Goal: Transaction & Acquisition: Book appointment/travel/reservation

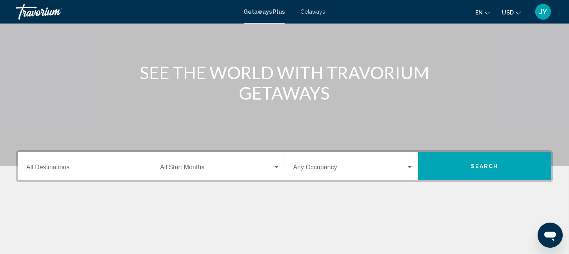
scroll to position [81, 0]
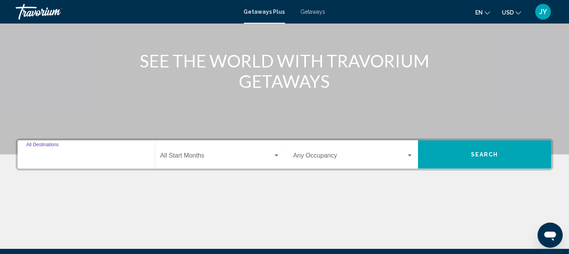
click at [97, 157] on input "Destination All Destinations" at bounding box center [86, 157] width 120 height 7
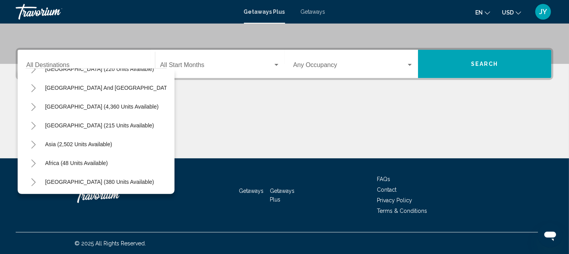
scroll to position [133, 0]
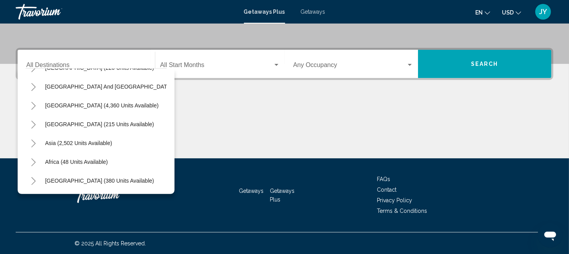
click at [33, 135] on button "Toggle Asia (2,502 units available)" at bounding box center [33, 143] width 16 height 16
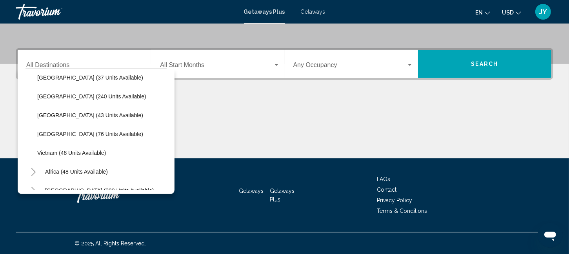
scroll to position [315, 0]
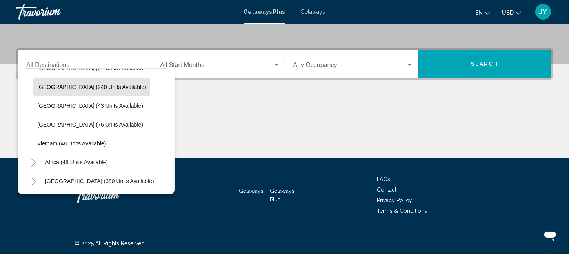
click at [44, 89] on span "[GEOGRAPHIC_DATA] (240 units available)" at bounding box center [91, 87] width 109 height 6
type input "**********"
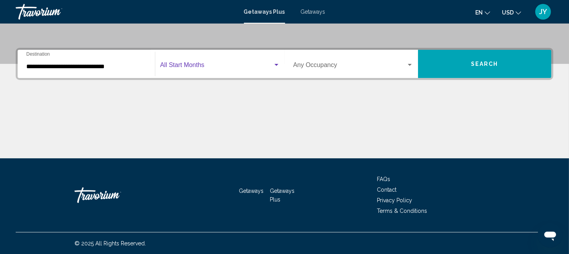
click at [245, 64] on span "Search widget" at bounding box center [216, 66] width 112 height 7
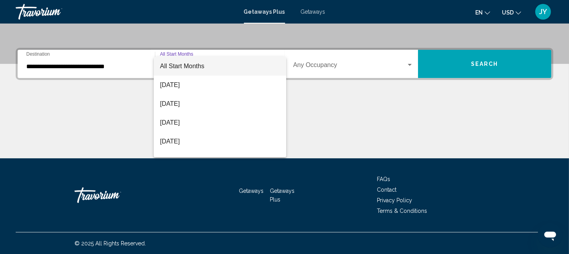
scroll to position [30, 0]
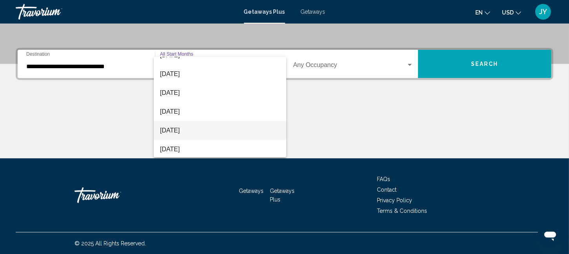
click at [252, 123] on span "[DATE]" at bounding box center [220, 130] width 120 height 19
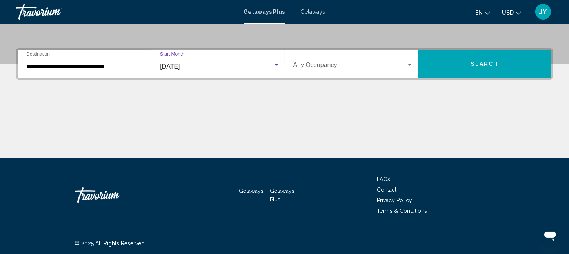
click at [497, 67] on button "Search" at bounding box center [484, 64] width 133 height 28
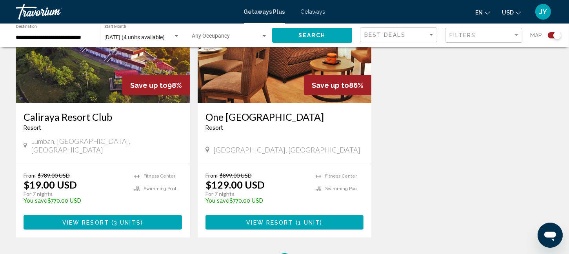
scroll to position [354, 0]
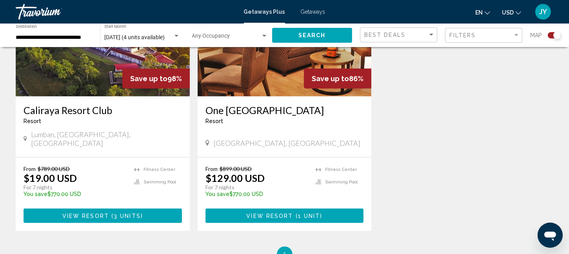
click at [267, 72] on img "Main content" at bounding box center [284, 33] width 174 height 125
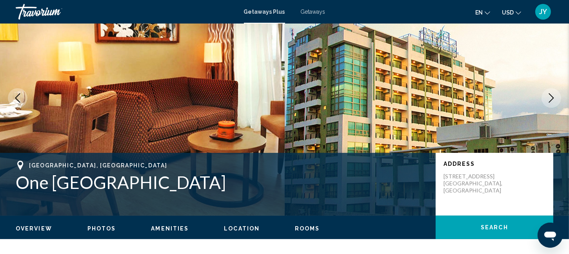
scroll to position [41, 0]
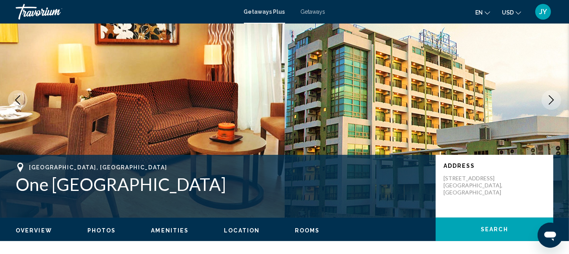
click at [551, 96] on icon "Next image" at bounding box center [550, 99] width 9 height 9
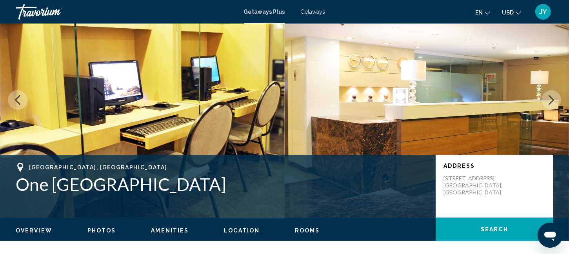
click at [551, 96] on icon "Next image" at bounding box center [550, 99] width 9 height 9
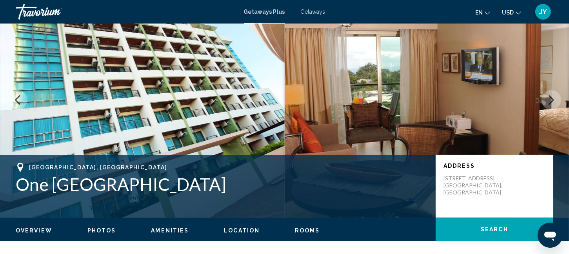
click at [551, 96] on icon "Next image" at bounding box center [550, 99] width 9 height 9
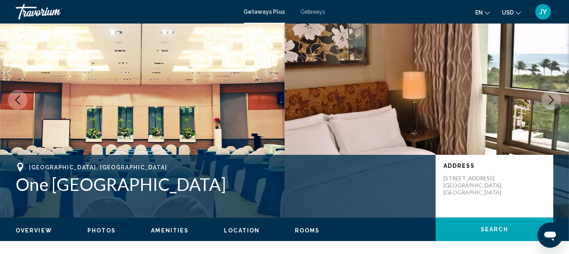
click at [551, 96] on icon "Next image" at bounding box center [550, 99] width 9 height 9
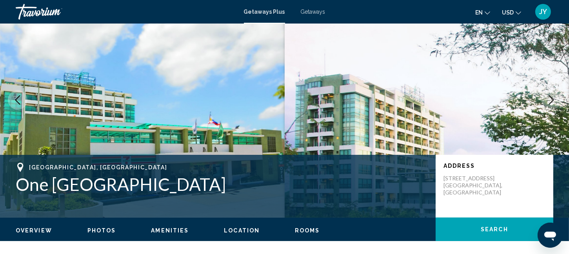
click at [552, 97] on icon "Next image" at bounding box center [550, 99] width 9 height 9
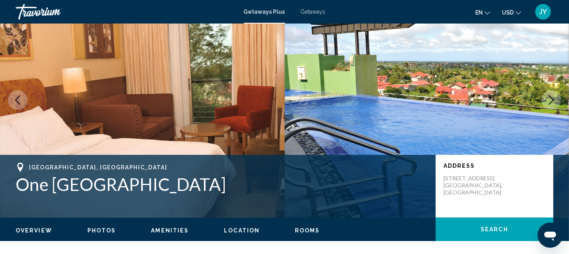
click at [552, 97] on icon "Next image" at bounding box center [550, 99] width 9 height 9
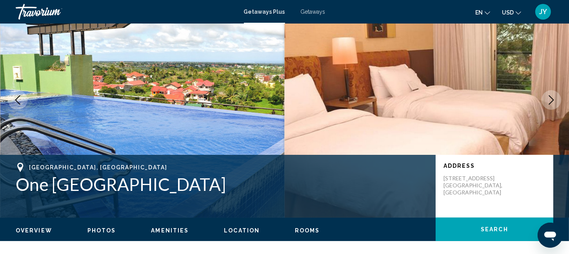
click at [552, 97] on icon "Next image" at bounding box center [550, 99] width 9 height 9
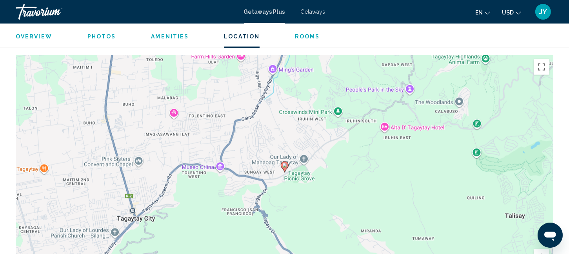
scroll to position [863, 0]
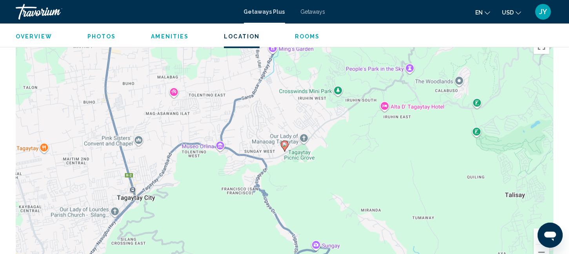
click at [554, 176] on div "Overview Type Resort All-Inclusive No All-Inclusive Address [STREET_ADDRESS] De…" at bounding box center [284, 20] width 545 height 1171
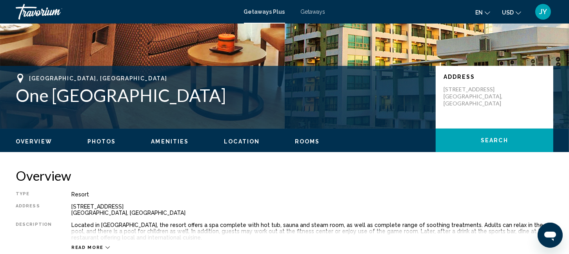
scroll to position [0, 0]
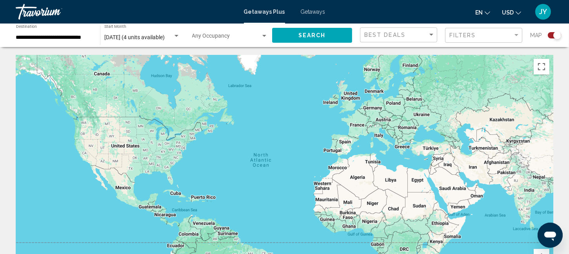
click at [96, 39] on div "[DATE] (4 units available) Start Month All Start Months" at bounding box center [140, 36] width 88 height 24
click at [94, 34] on div "**********" at bounding box center [54, 36] width 84 height 22
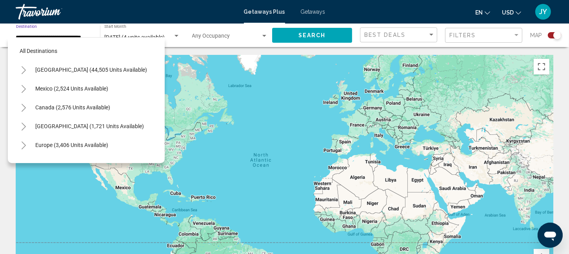
scroll to position [275, 0]
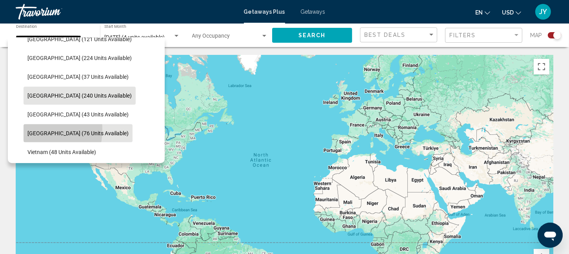
click at [26, 129] on button "[GEOGRAPHIC_DATA] (76 units available)" at bounding box center [78, 133] width 109 height 18
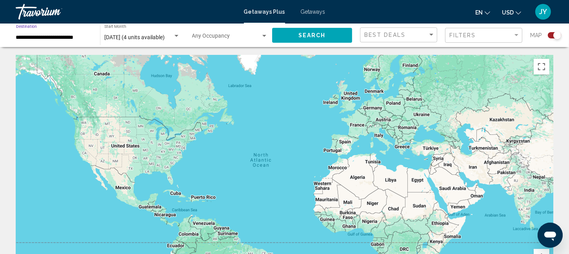
scroll to position [0, 0]
click at [328, 35] on button "Search" at bounding box center [312, 35] width 80 height 14
click at [86, 37] on input "**********" at bounding box center [54, 37] width 76 height 6
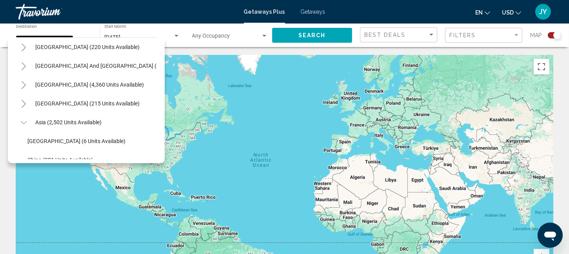
scroll to position [106, 0]
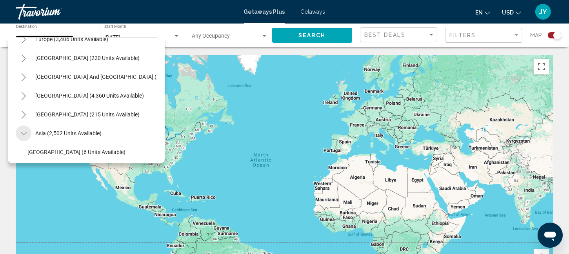
click at [21, 131] on icon "Toggle Asia (2,502 units available)" at bounding box center [24, 134] width 6 height 8
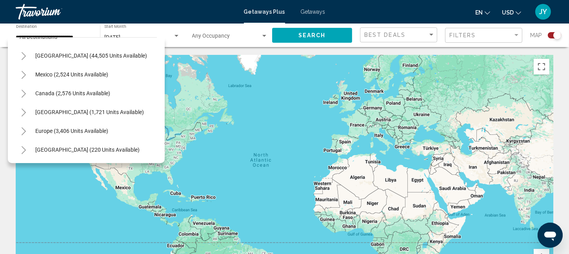
scroll to position [20, 0]
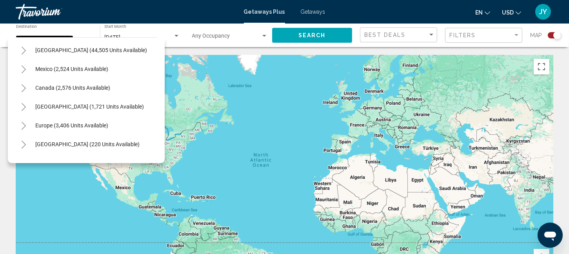
click at [20, 69] on button "Toggle Mexico (2,524 units available)" at bounding box center [24, 69] width 16 height 16
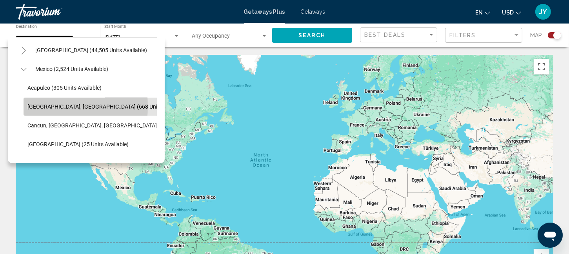
click at [27, 106] on button "[GEOGRAPHIC_DATA], [GEOGRAPHIC_DATA] (668 units available)" at bounding box center [107, 107] width 167 height 18
type input "**********"
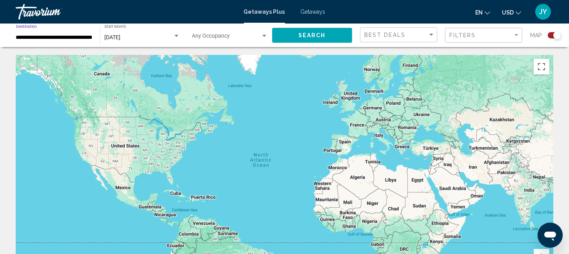
click at [328, 33] on button "Search" at bounding box center [312, 35] width 80 height 14
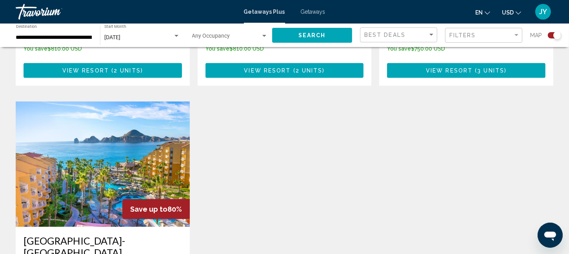
scroll to position [877, 0]
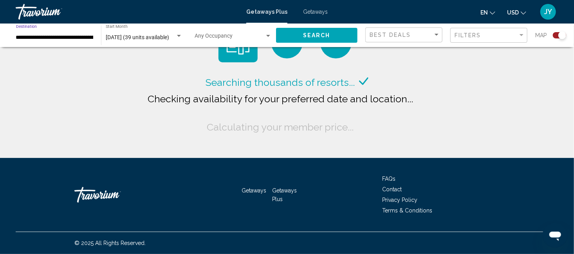
click at [52, 39] on input "**********" at bounding box center [54, 37] width 77 height 6
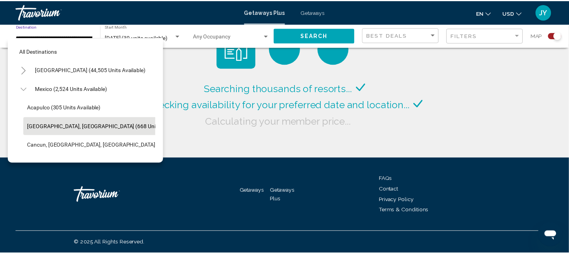
scroll to position [31, 0]
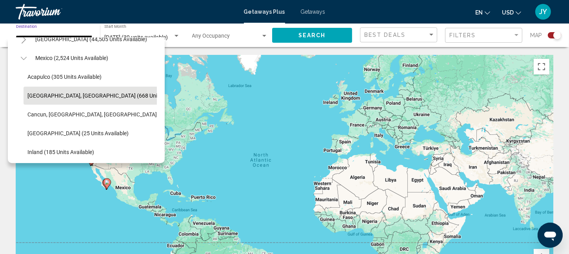
click at [41, 77] on span "Acapulco (305 units available)" at bounding box center [64, 77] width 74 height 6
type input "**********"
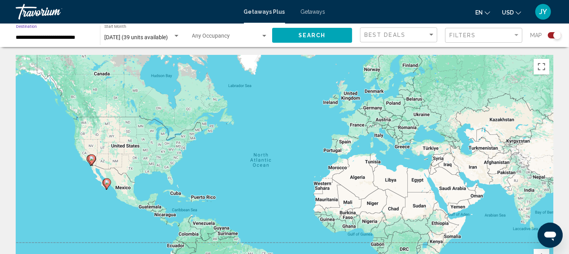
click at [323, 36] on span "Search" at bounding box center [311, 36] width 27 height 6
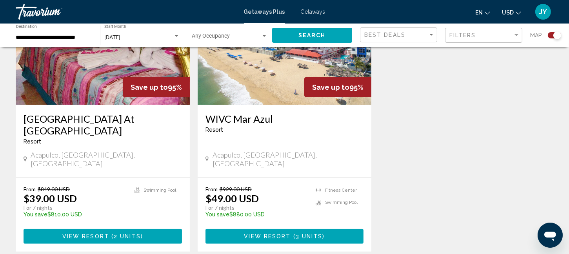
scroll to position [625, 0]
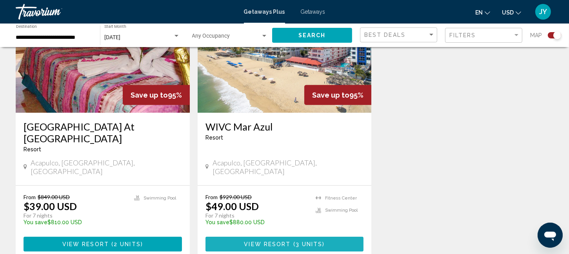
click at [277, 241] on span "View Resort" at bounding box center [267, 244] width 47 height 6
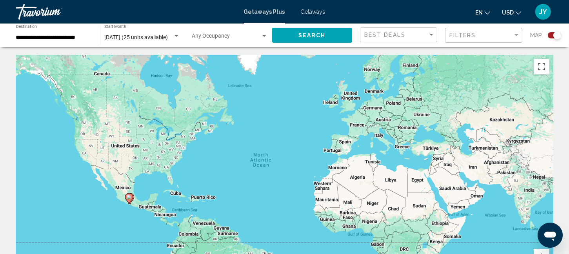
click at [89, 37] on input "**********" at bounding box center [54, 37] width 76 height 6
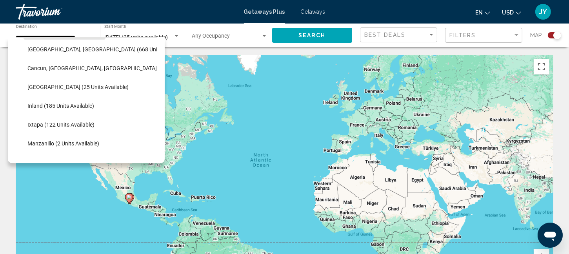
scroll to position [83, 0]
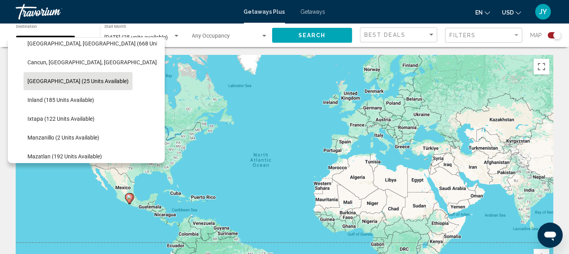
click at [28, 81] on span "[GEOGRAPHIC_DATA] (25 units available)" at bounding box center [77, 81] width 101 height 6
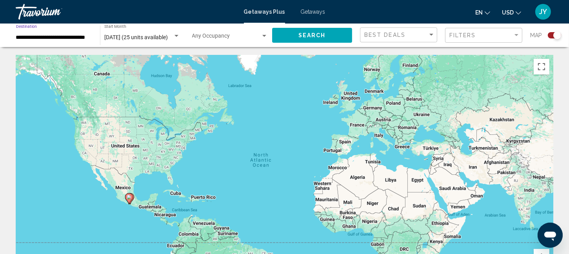
click at [313, 31] on button "Search" at bounding box center [312, 35] width 80 height 14
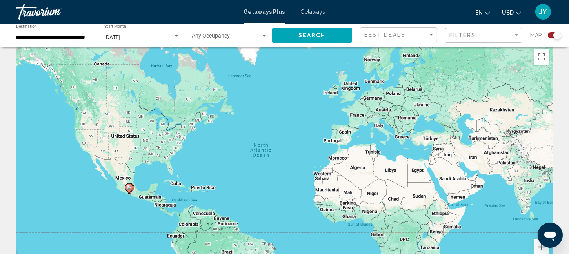
scroll to position [3, 0]
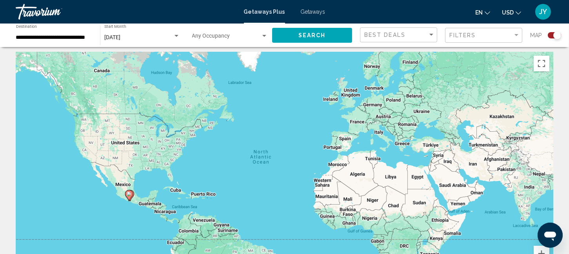
click at [50, 28] on div "**********" at bounding box center [54, 36] width 76 height 22
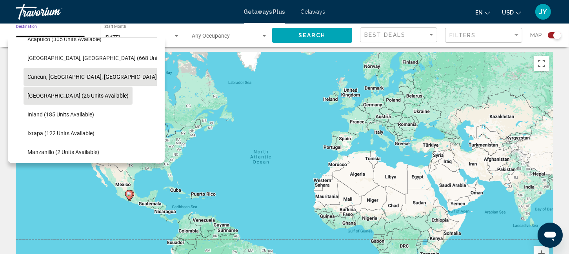
scroll to position [0, 0]
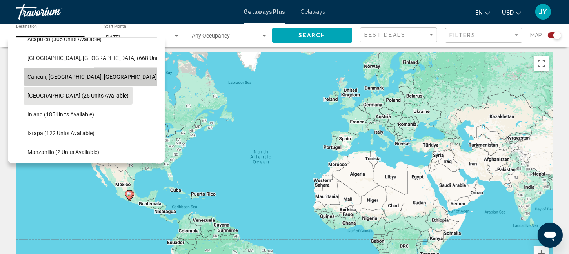
click at [27, 76] on button "Cancun, [GEOGRAPHIC_DATA], [GEOGRAPHIC_DATA] (362 units available)" at bounding box center [118, 77] width 188 height 18
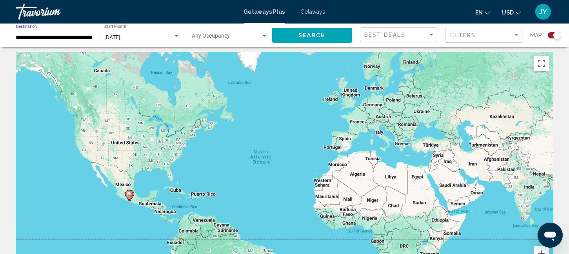
click at [313, 36] on span "Search" at bounding box center [311, 36] width 27 height 6
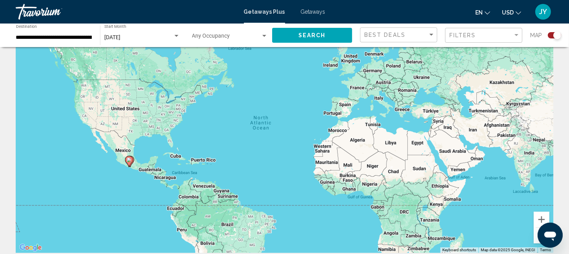
scroll to position [19, 0]
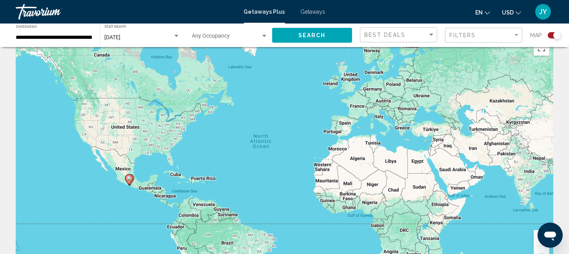
click at [85, 38] on input "**********" at bounding box center [54, 37] width 76 height 6
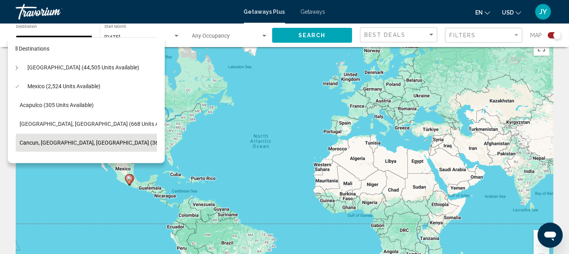
scroll to position [0, 8]
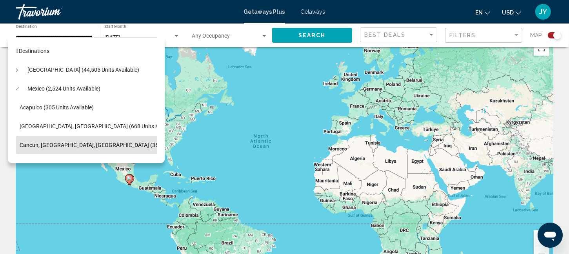
click at [16, 89] on icon "Toggle Mexico (2,524 units available)" at bounding box center [16, 89] width 6 height 8
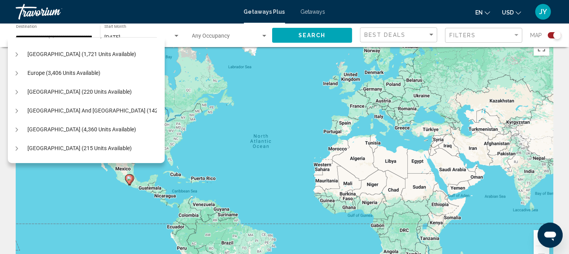
scroll to position [72, 8]
click at [16, 54] on icon "Toggle Caribbean & Atlantic Islands (1,721 units available)" at bounding box center [16, 54] width 6 height 8
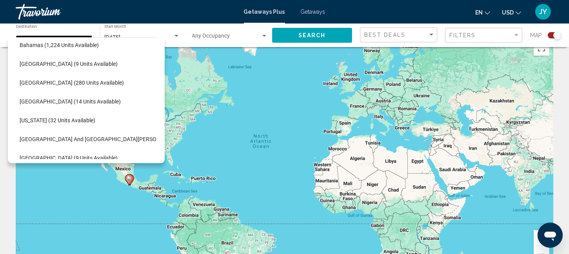
scroll to position [125, 8]
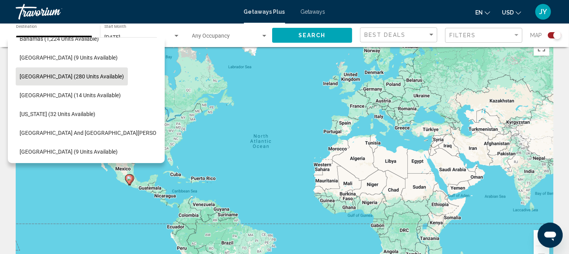
click at [32, 77] on span "[GEOGRAPHIC_DATA] (280 units available)" at bounding box center [72, 76] width 104 height 6
type input "**********"
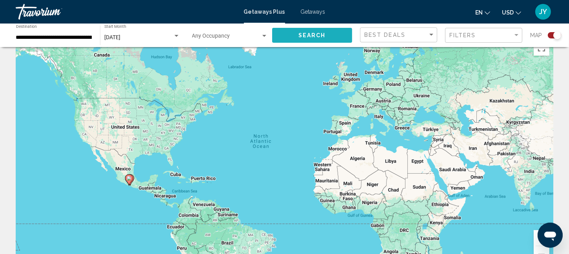
click at [315, 38] on button "Search" at bounding box center [312, 35] width 80 height 14
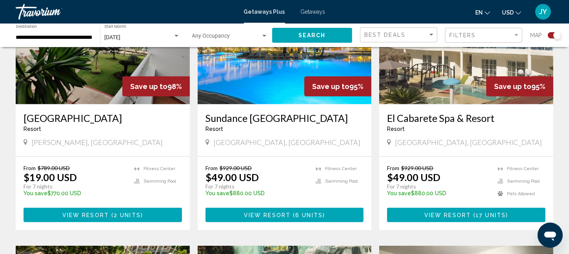
scroll to position [337, 0]
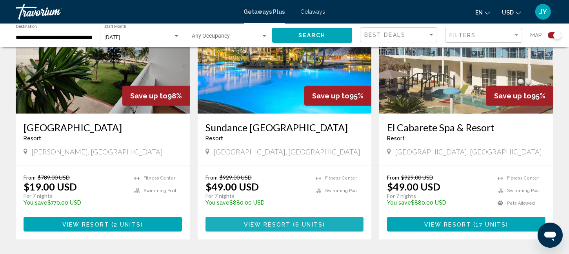
click at [289, 228] on button "View Resort ( 6 units )" at bounding box center [284, 224] width 158 height 14
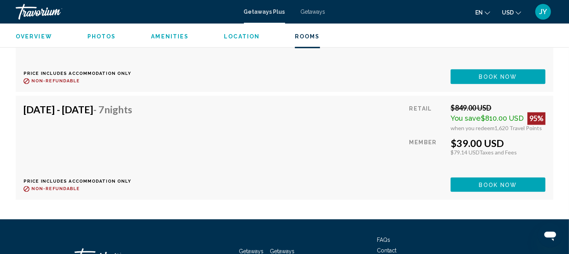
scroll to position [1393, 0]
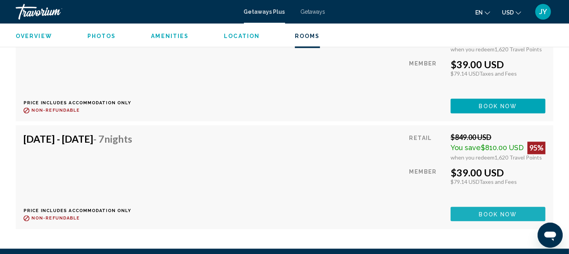
click at [501, 216] on span "Book now" at bounding box center [498, 214] width 38 height 6
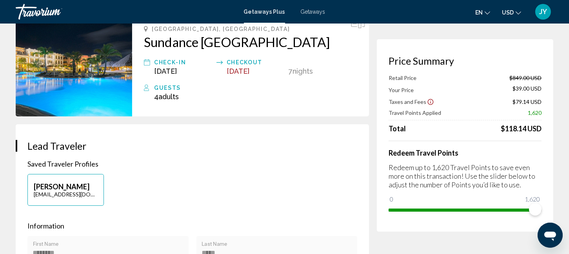
scroll to position [56, 0]
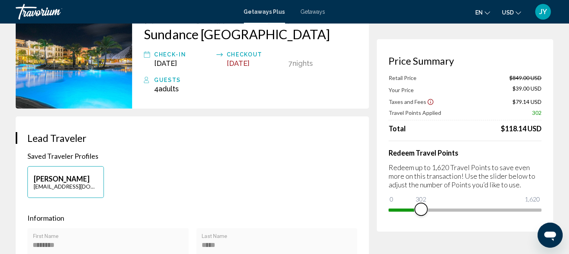
drag, startPoint x: 534, startPoint y: 209, endPoint x: 421, endPoint y: 212, distance: 112.9
click at [421, 212] on span "Main content" at bounding box center [421, 209] width 13 height 13
drag, startPoint x: 420, startPoint y: 210, endPoint x: 439, endPoint y: 210, distance: 18.8
click at [439, 210] on span "Main content" at bounding box center [439, 209] width 13 height 13
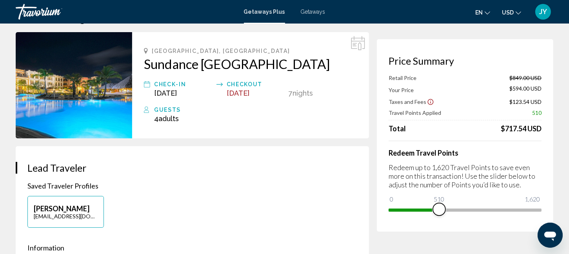
scroll to position [33, 0]
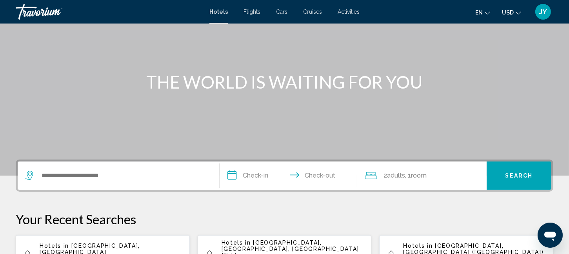
scroll to position [64, 0]
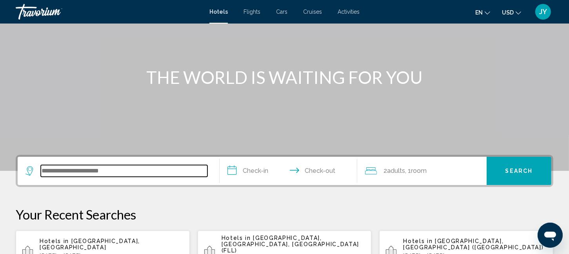
click at [116, 172] on input "Search widget" at bounding box center [124, 171] width 167 height 12
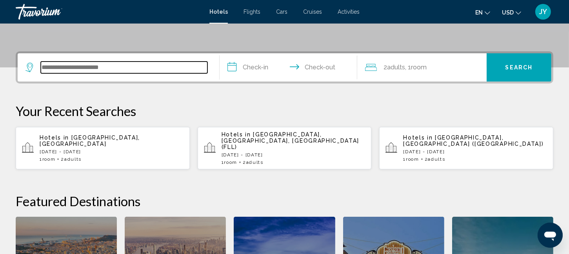
scroll to position [193, 0]
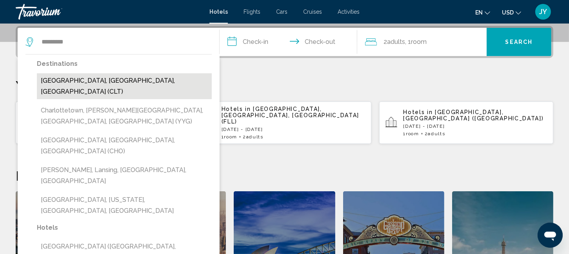
click at [65, 80] on button "[GEOGRAPHIC_DATA], [GEOGRAPHIC_DATA], [GEOGRAPHIC_DATA] (CLT)" at bounding box center [124, 86] width 175 height 26
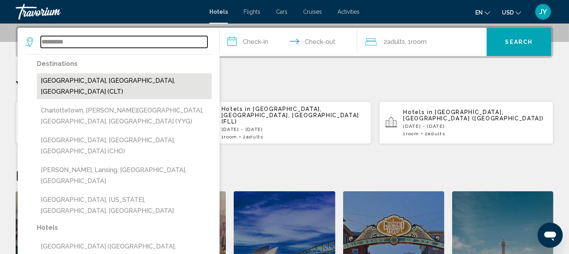
type input "**********"
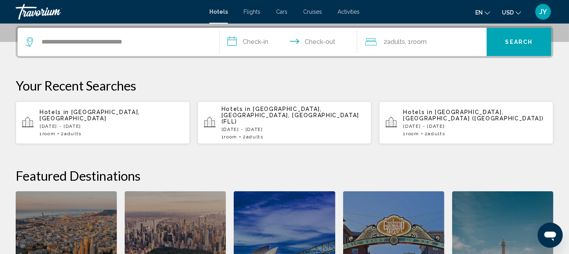
click at [255, 43] on input "**********" at bounding box center [289, 43] width 140 height 31
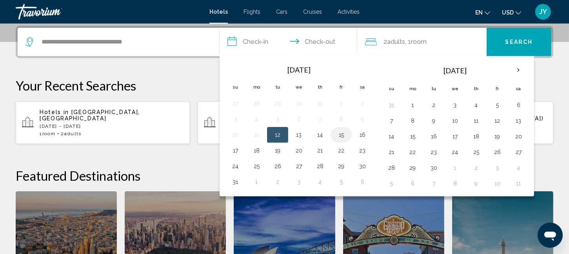
click at [339, 135] on button "15" at bounding box center [341, 134] width 13 height 11
click at [362, 133] on button "16" at bounding box center [362, 134] width 13 height 11
type input "**********"
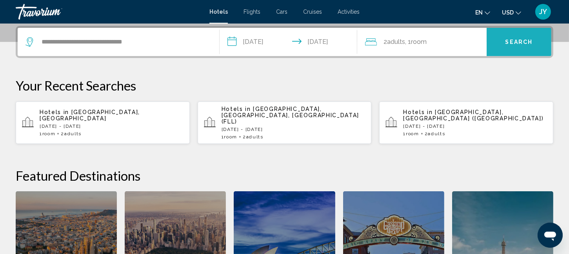
click at [516, 42] on span "Search" at bounding box center [518, 42] width 27 height 6
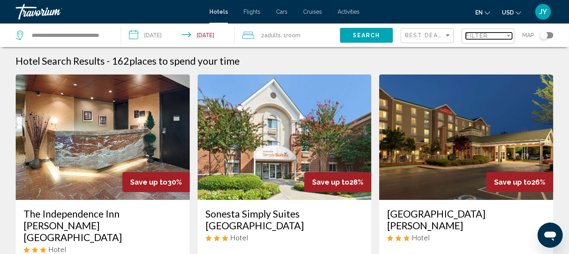
click at [509, 36] on div "Filter" at bounding box center [508, 36] width 4 height 2
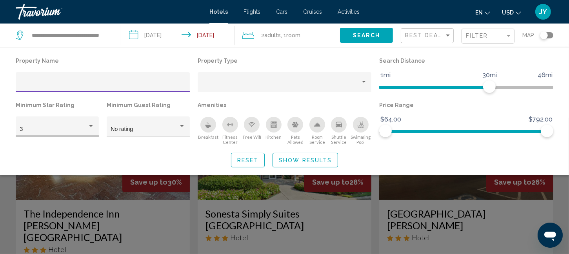
click at [92, 126] on div "Hotel Filters" at bounding box center [91, 126] width 4 height 2
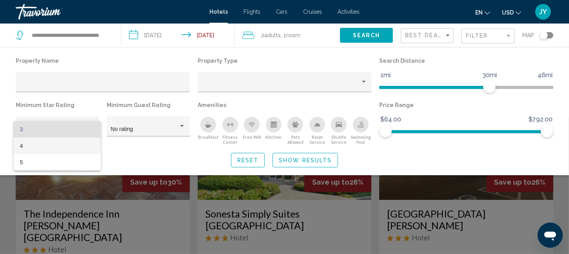
click at [68, 145] on span "4" at bounding box center [57, 146] width 75 height 16
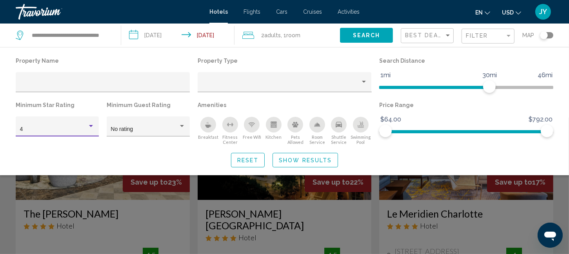
click at [305, 158] on span "Show Results" at bounding box center [305, 160] width 53 height 6
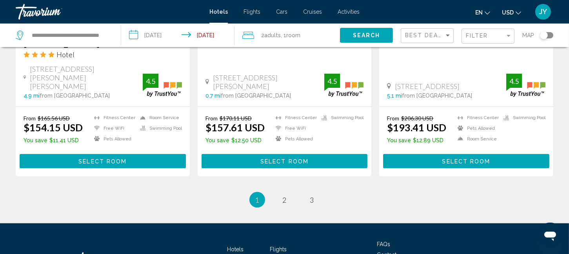
scroll to position [1060, 0]
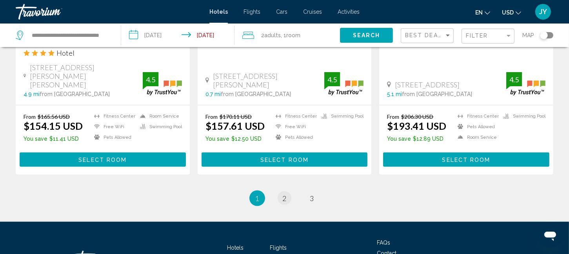
click at [277, 190] on li "page 2" at bounding box center [285, 198] width 16 height 16
click at [283, 194] on span "2" at bounding box center [285, 198] width 4 height 9
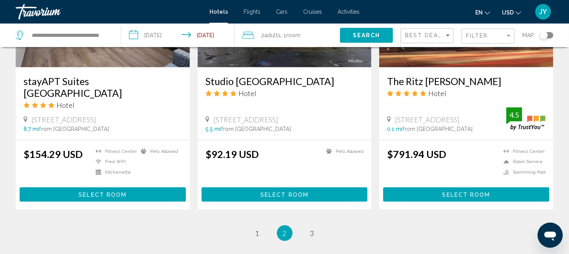
scroll to position [1004, 0]
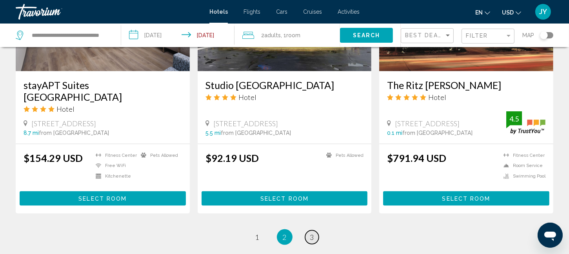
click at [313, 233] on span "3" at bounding box center [312, 237] width 4 height 9
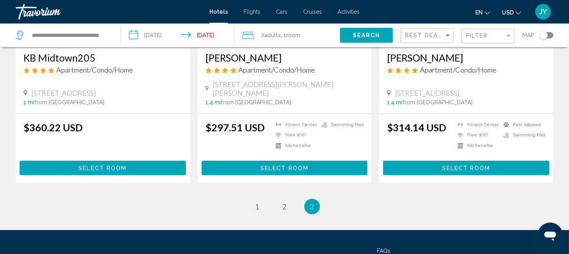
scroll to position [154, 0]
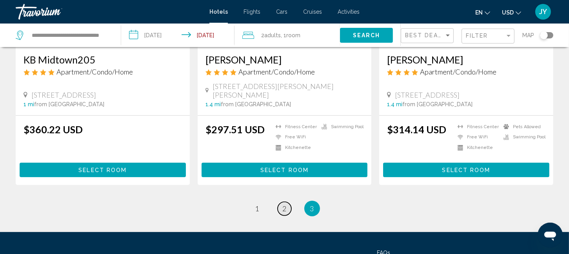
click at [281, 202] on link "page 2" at bounding box center [284, 209] width 14 height 14
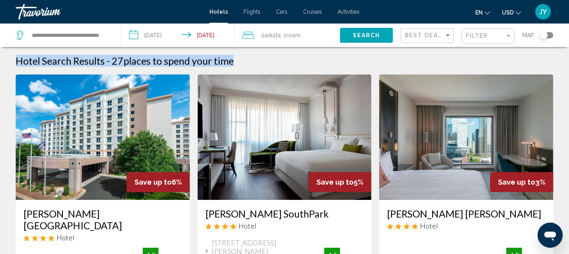
click at [569, 51] on html "**********" at bounding box center [284, 127] width 569 height 254
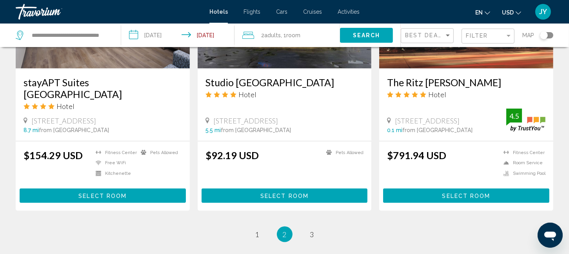
scroll to position [1015, 0]
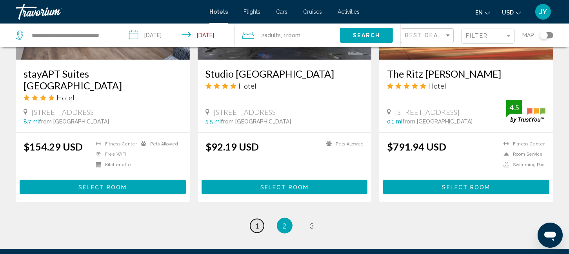
click at [258, 221] on span "1" at bounding box center [257, 225] width 4 height 9
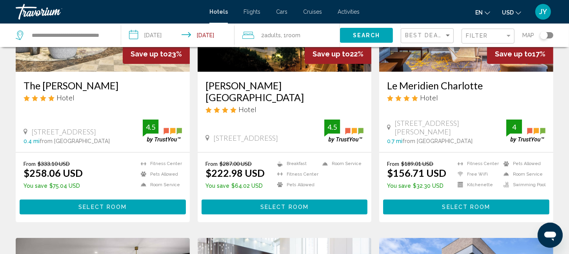
scroll to position [89, 0]
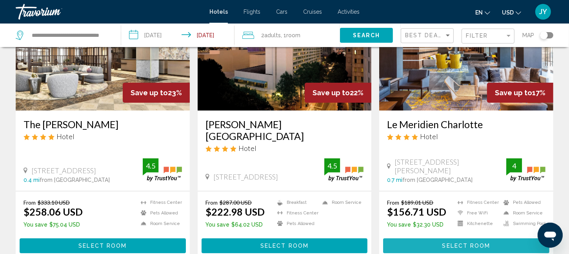
click at [472, 243] on span "Select Room" at bounding box center [466, 246] width 48 height 6
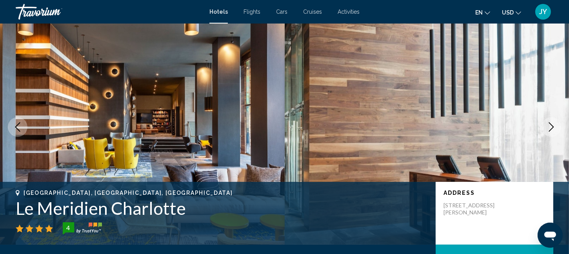
scroll to position [60, 0]
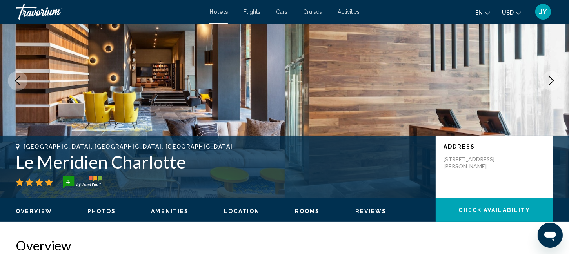
click at [552, 79] on icon "Next image" at bounding box center [550, 80] width 9 height 9
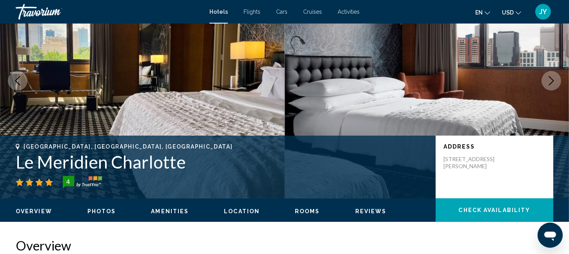
click at [551, 79] on icon "Next image" at bounding box center [551, 80] width 5 height 9
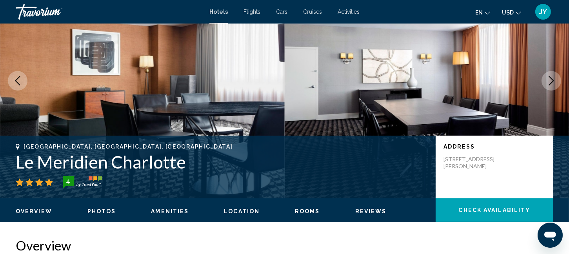
click at [551, 79] on icon "Next image" at bounding box center [551, 80] width 5 height 9
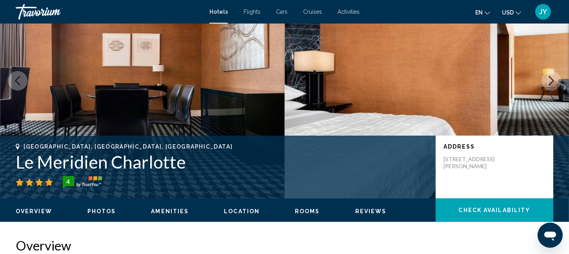
click at [550, 80] on icon "Next image" at bounding box center [550, 80] width 9 height 9
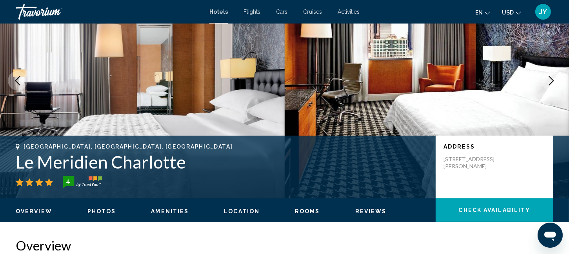
click at [550, 80] on icon "Next image" at bounding box center [550, 80] width 9 height 9
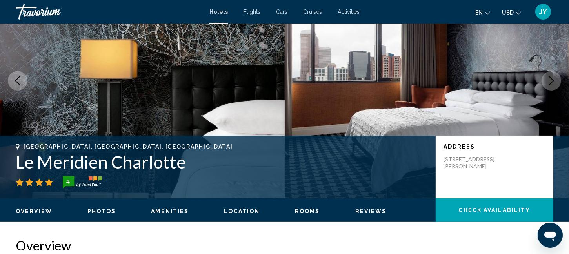
scroll to position [204, 0]
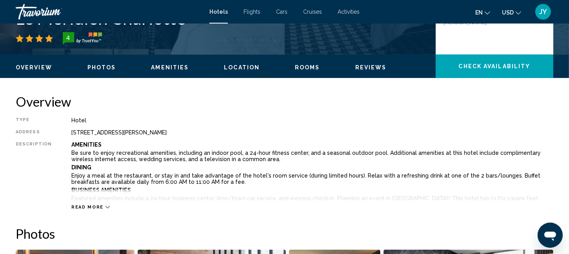
click at [100, 208] on div "Read more" at bounding box center [90, 207] width 38 height 5
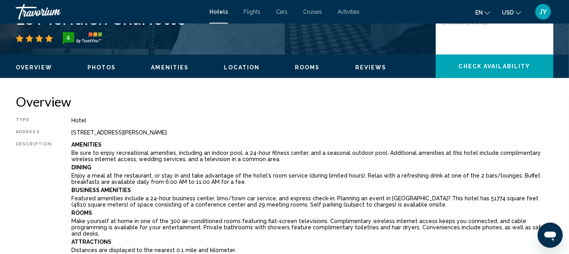
click at [169, 67] on span "Amenities" at bounding box center [170, 67] width 38 height 6
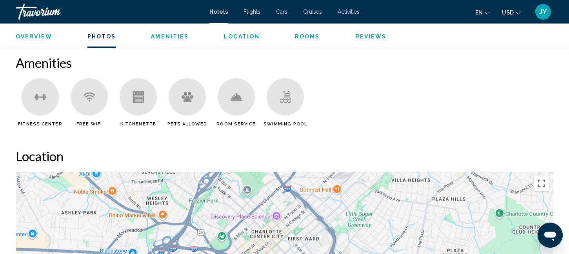
scroll to position [1041, 0]
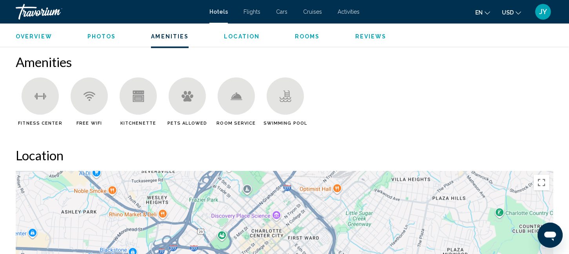
click at [186, 91] on icon "Main content" at bounding box center [187, 96] width 12 height 11
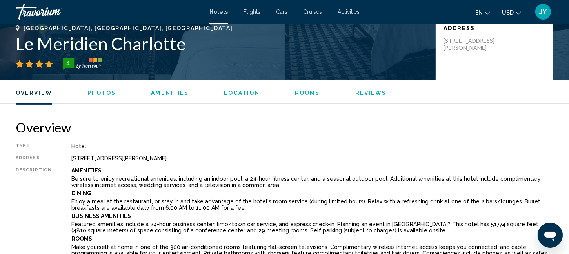
scroll to position [64, 0]
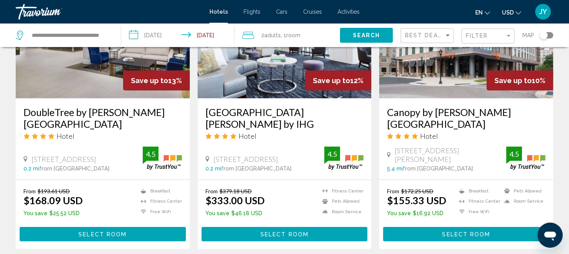
scroll to position [411, 0]
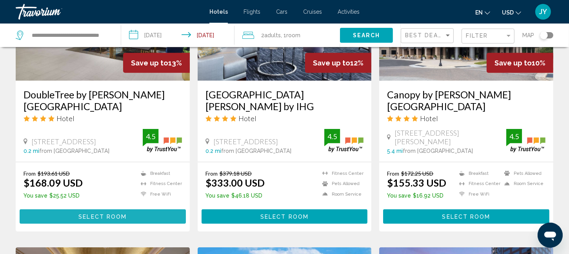
click at [100, 209] on button "Select Room" at bounding box center [103, 216] width 166 height 14
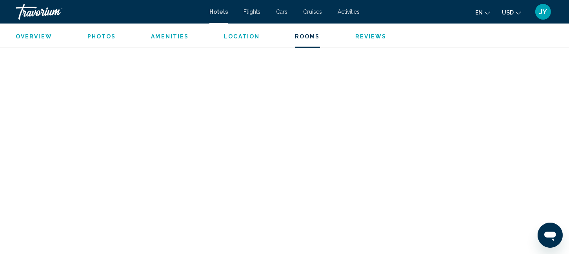
scroll to position [2978, 0]
click at [169, 34] on span "Amenities" at bounding box center [170, 36] width 38 height 6
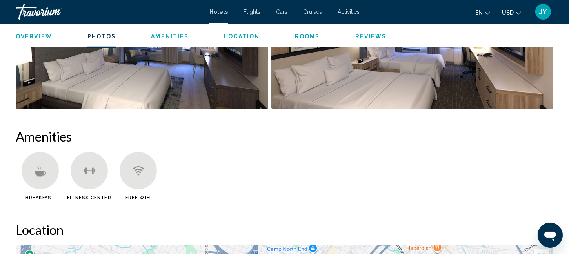
scroll to position [306, 0]
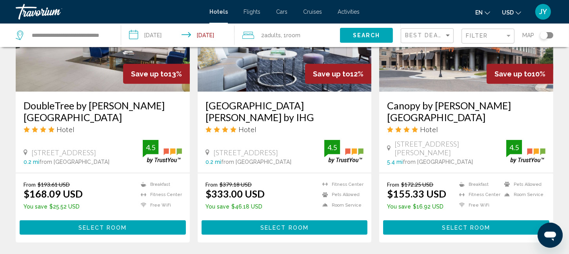
scroll to position [409, 0]
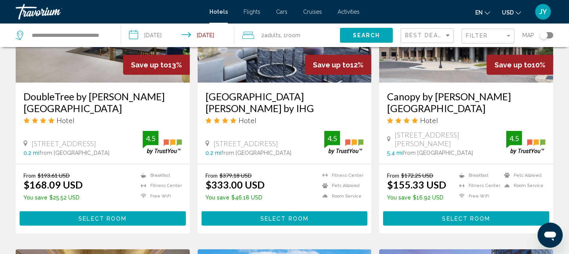
click at [457, 216] on span "Select Room" at bounding box center [466, 219] width 48 height 6
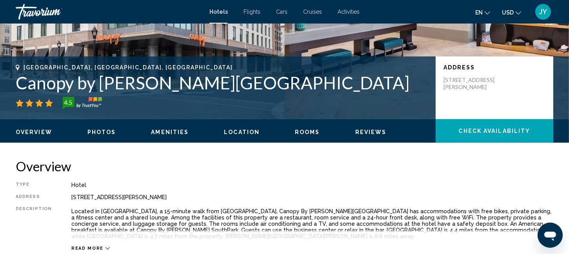
scroll to position [169, 0]
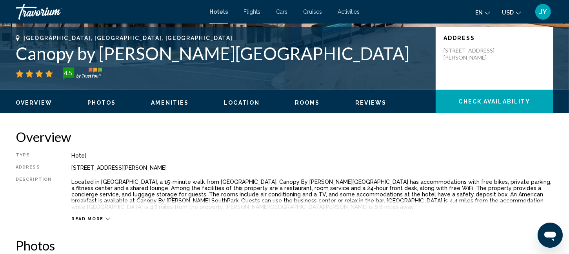
click at [161, 103] on span "Amenities" at bounding box center [170, 103] width 38 height 6
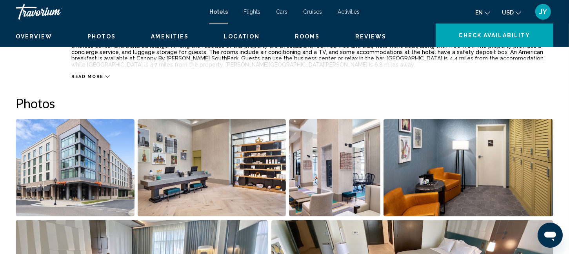
scroll to position [0, 0]
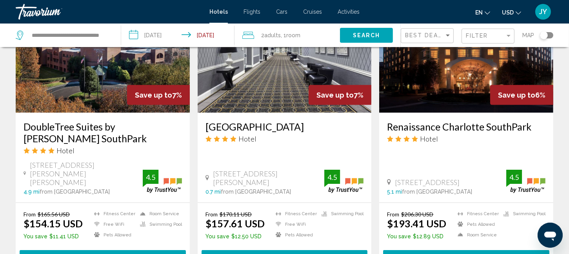
scroll to position [977, 0]
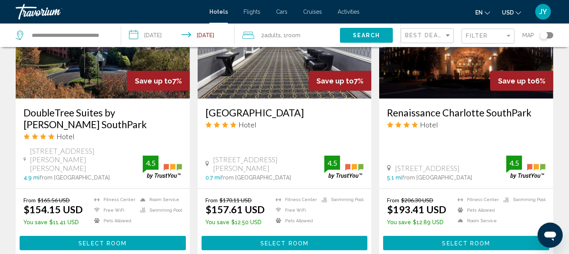
click at [281, 240] on span "Select Room" at bounding box center [284, 243] width 48 height 6
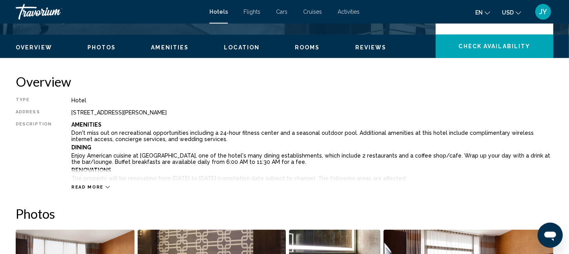
scroll to position [220, 0]
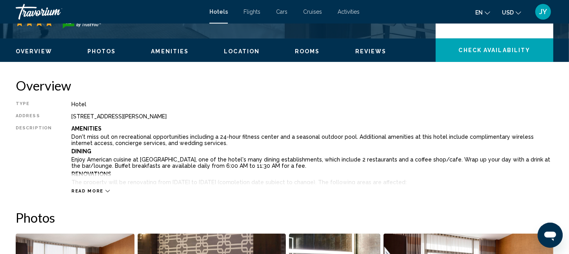
click at [163, 50] on span "Amenities" at bounding box center [170, 51] width 38 height 6
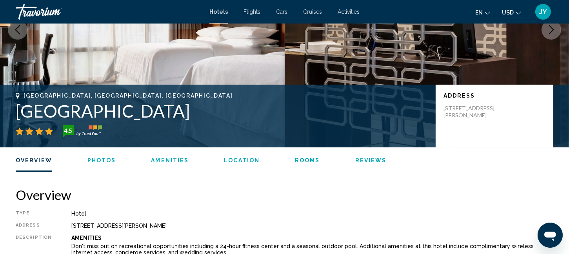
scroll to position [0, 0]
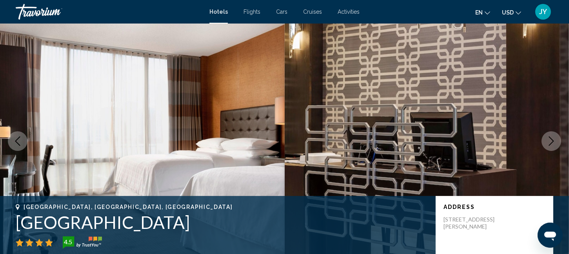
click at [552, 140] on icon "Next image" at bounding box center [551, 140] width 5 height 9
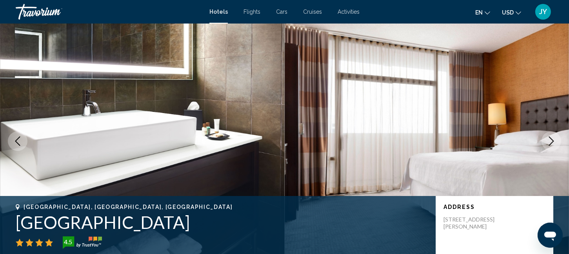
click at [552, 140] on icon "Next image" at bounding box center [551, 140] width 5 height 9
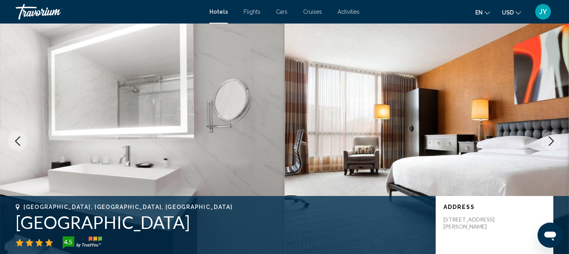
click at [552, 140] on icon "Next image" at bounding box center [551, 140] width 5 height 9
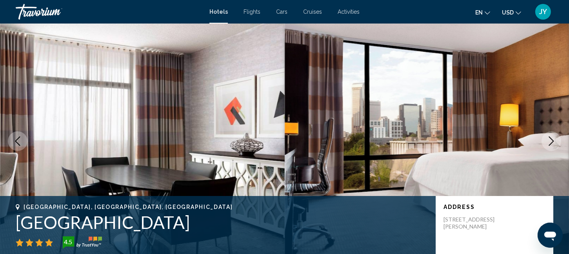
click at [552, 140] on icon "Next image" at bounding box center [551, 140] width 5 height 9
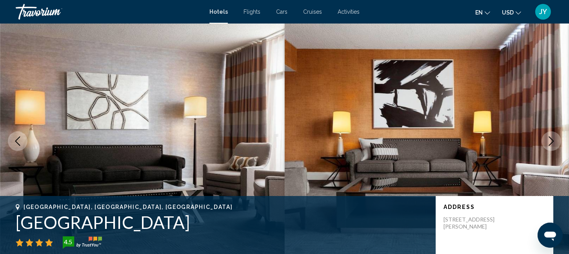
click at [552, 140] on icon "Next image" at bounding box center [551, 140] width 5 height 9
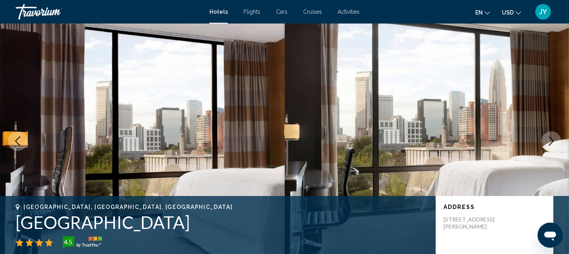
click at [552, 140] on icon "Next image" at bounding box center [551, 140] width 5 height 9
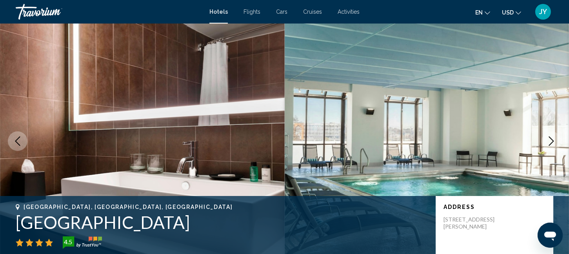
click at [552, 140] on icon "Next image" at bounding box center [551, 140] width 5 height 9
